Goal: Task Accomplishment & Management: Understand process/instructions

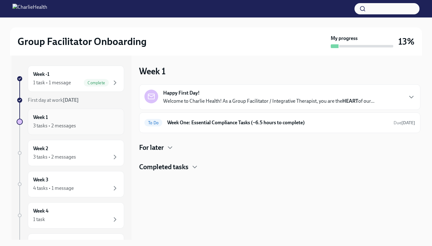
click at [98, 115] on div "Week 1 3 tasks • 2 messages" at bounding box center [76, 122] width 86 height 16
click at [332, 116] on div "To Do Week One: Essential Compliance Tasks (~6.5 hours to complete) Due [DATE]" at bounding box center [279, 123] width 281 height 21
click at [177, 172] on div "Week 1 Happy First Day! Welcome to Charlie Health! As a Group Facilitator / Int…" at bounding box center [279, 148] width 281 height 184
click at [196, 171] on div "Completed tasks" at bounding box center [279, 167] width 281 height 9
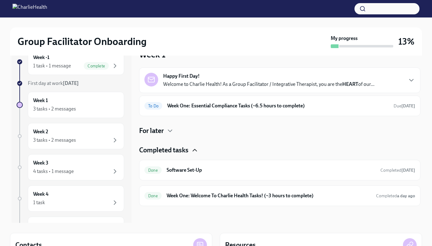
scroll to position [3, 0]
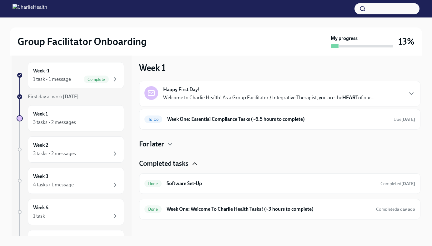
click at [189, 161] on h4 "Completed tasks" at bounding box center [163, 163] width 49 height 9
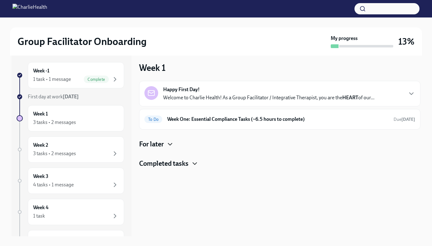
click at [167, 147] on icon "button" at bounding box center [170, 145] width 8 height 8
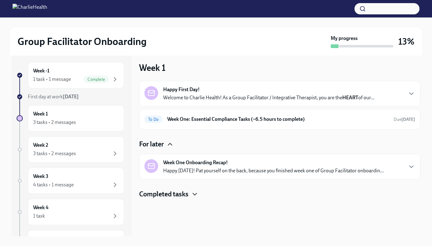
click at [164, 140] on h4 "For later" at bounding box center [151, 144] width 25 height 9
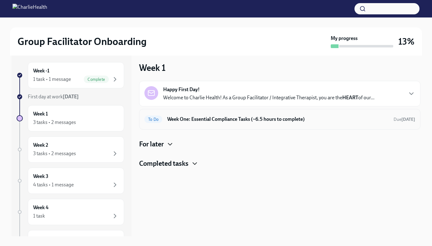
click at [254, 123] on div "To Do Week One: Essential Compliance Tasks (~6.5 hours to complete) Due [DATE]" at bounding box center [279, 119] width 271 height 10
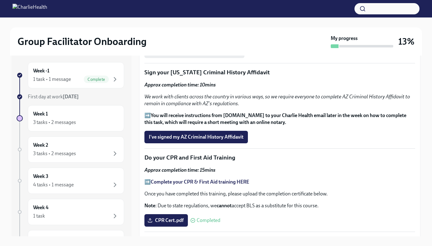
scroll to position [736, 0]
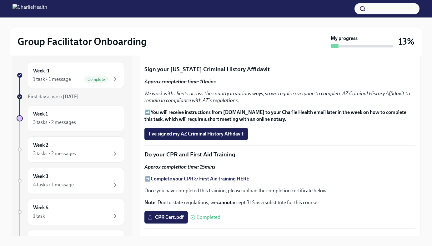
click at [249, 111] on strong "You will receive instructions from [DOMAIN_NAME] to your Charlie Health email l…" at bounding box center [275, 115] width 262 height 13
